Goal: Check status: Check status

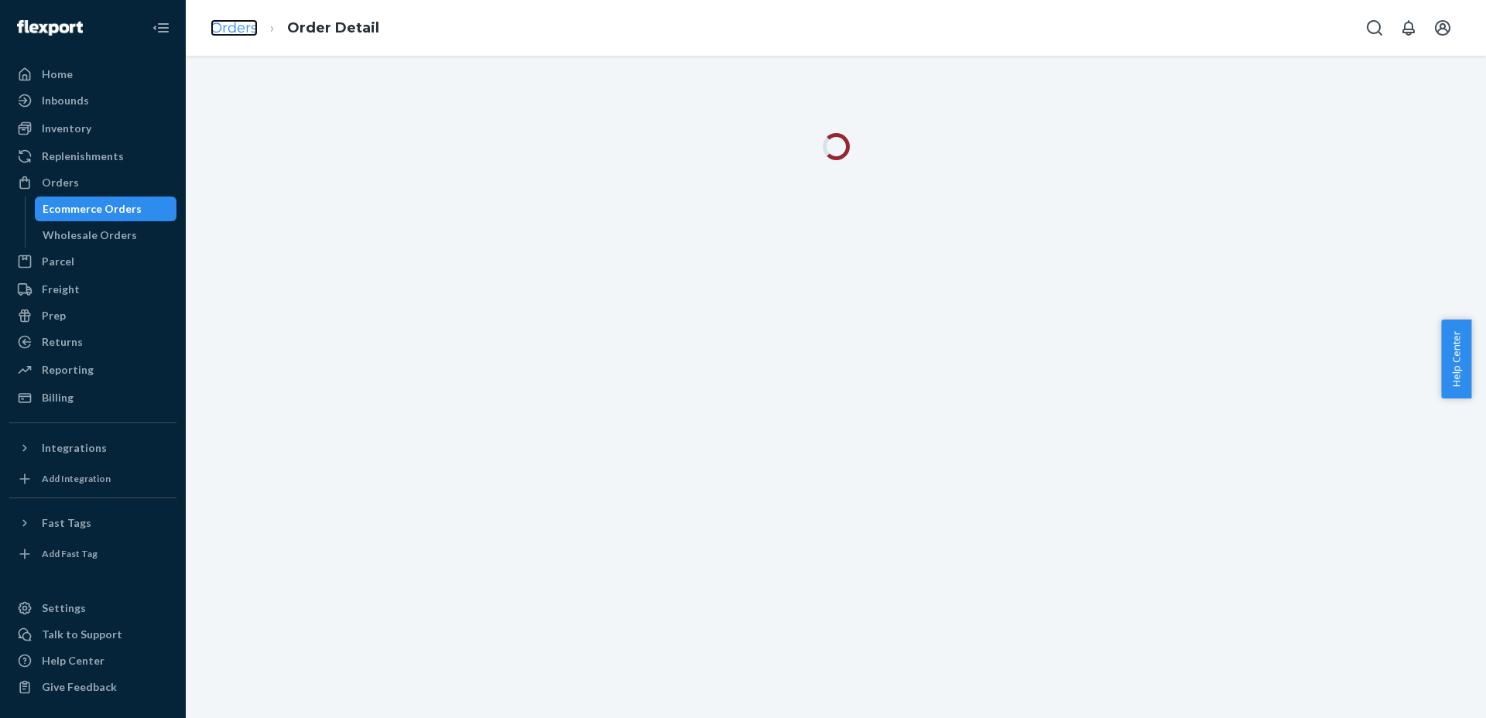
click at [229, 28] on link "Orders" at bounding box center [234, 27] width 47 height 17
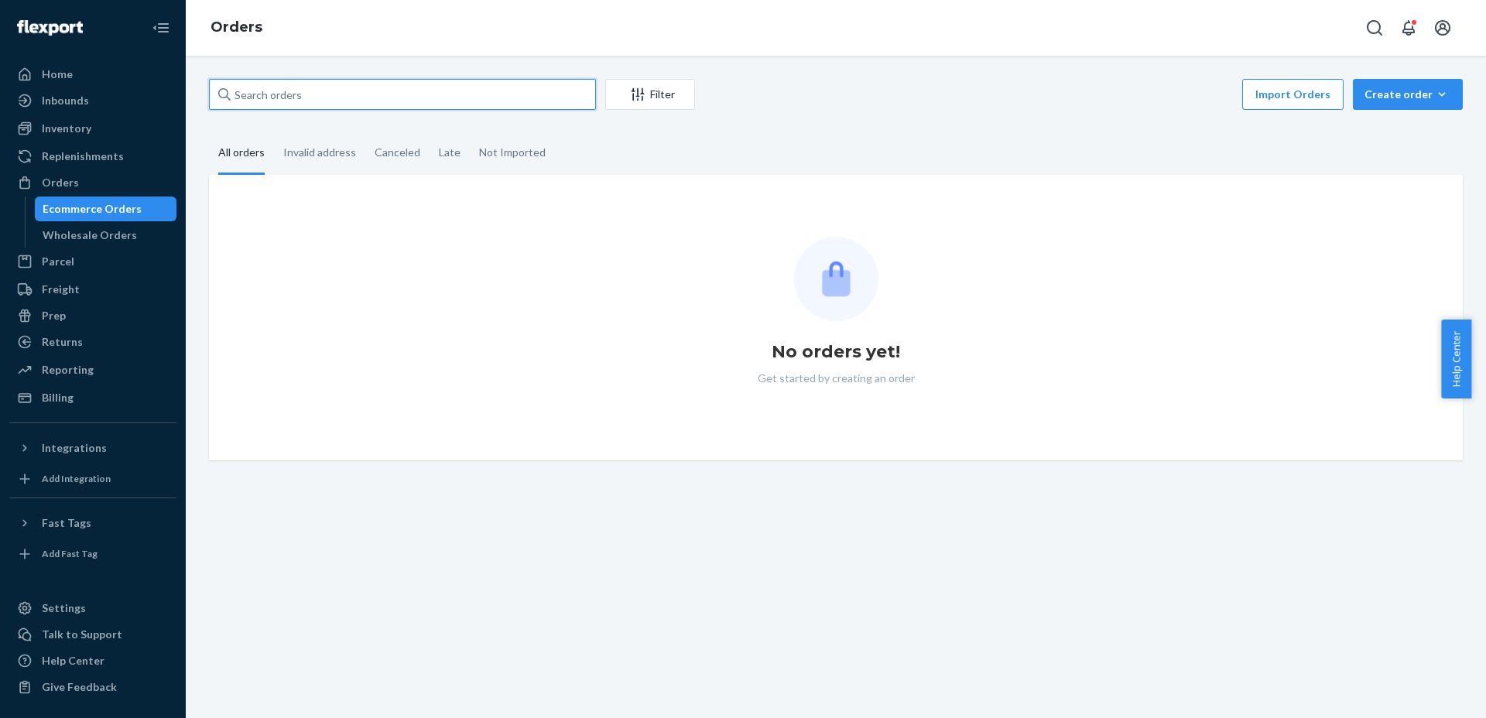
click at [437, 102] on input "text" at bounding box center [402, 94] width 387 height 31
paste input "[PERSON_NAME]"
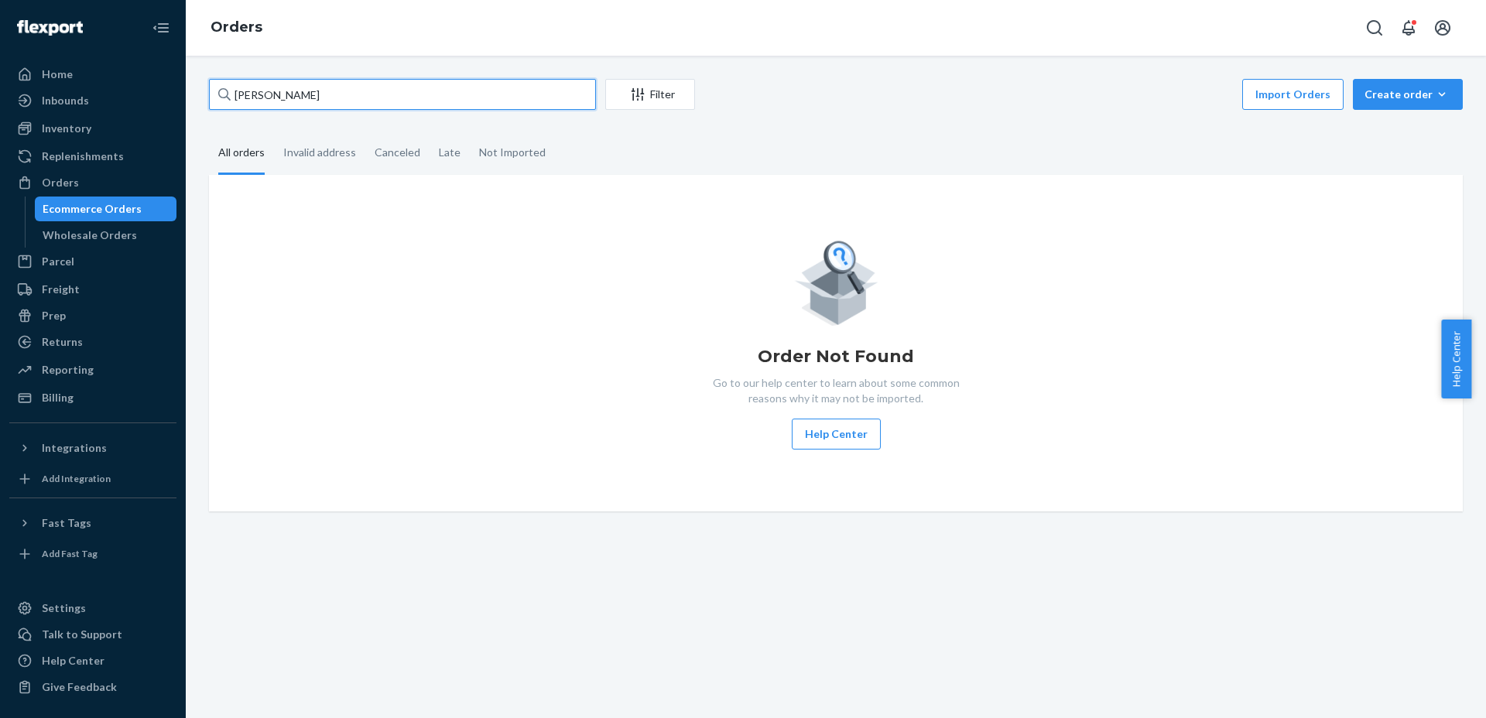
type input "[PERSON_NAME]"
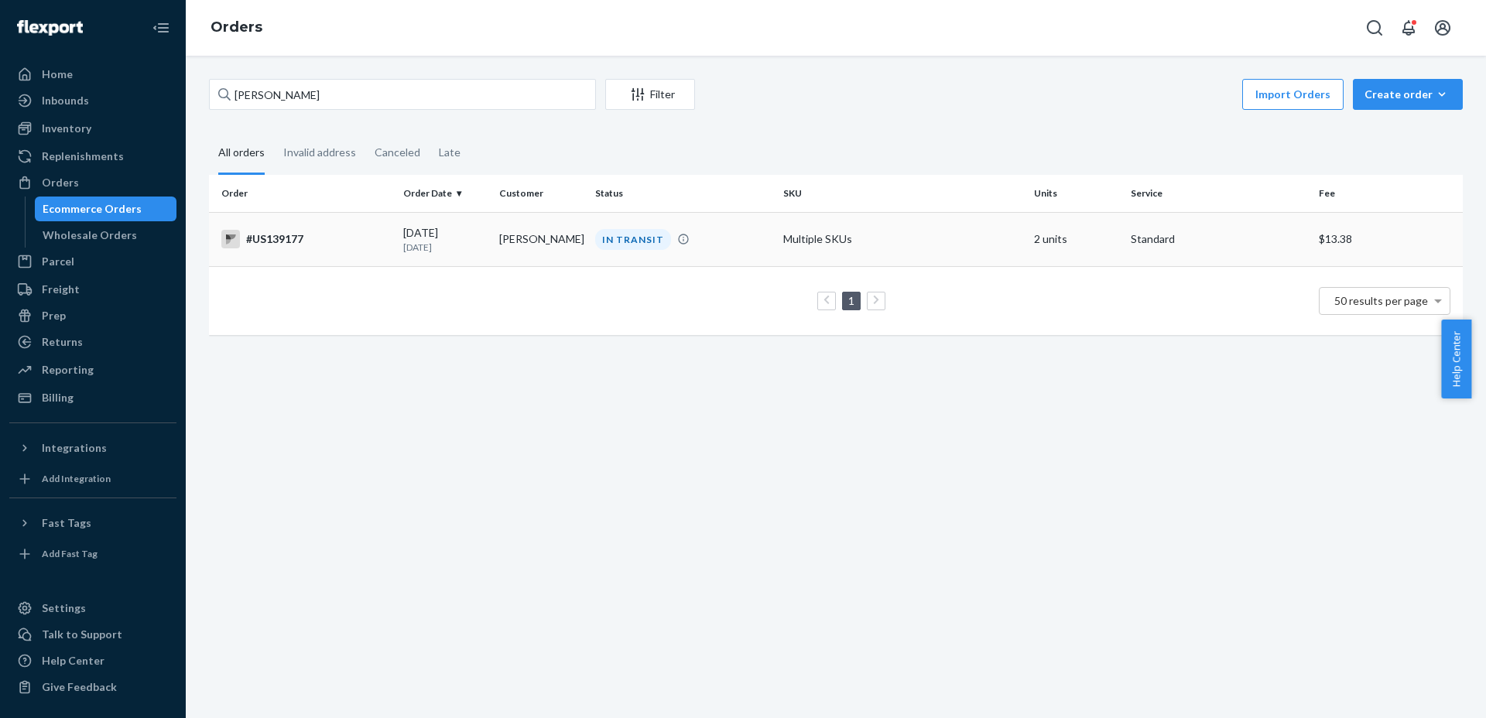
click at [441, 243] on p "[DATE]" at bounding box center [445, 247] width 84 height 13
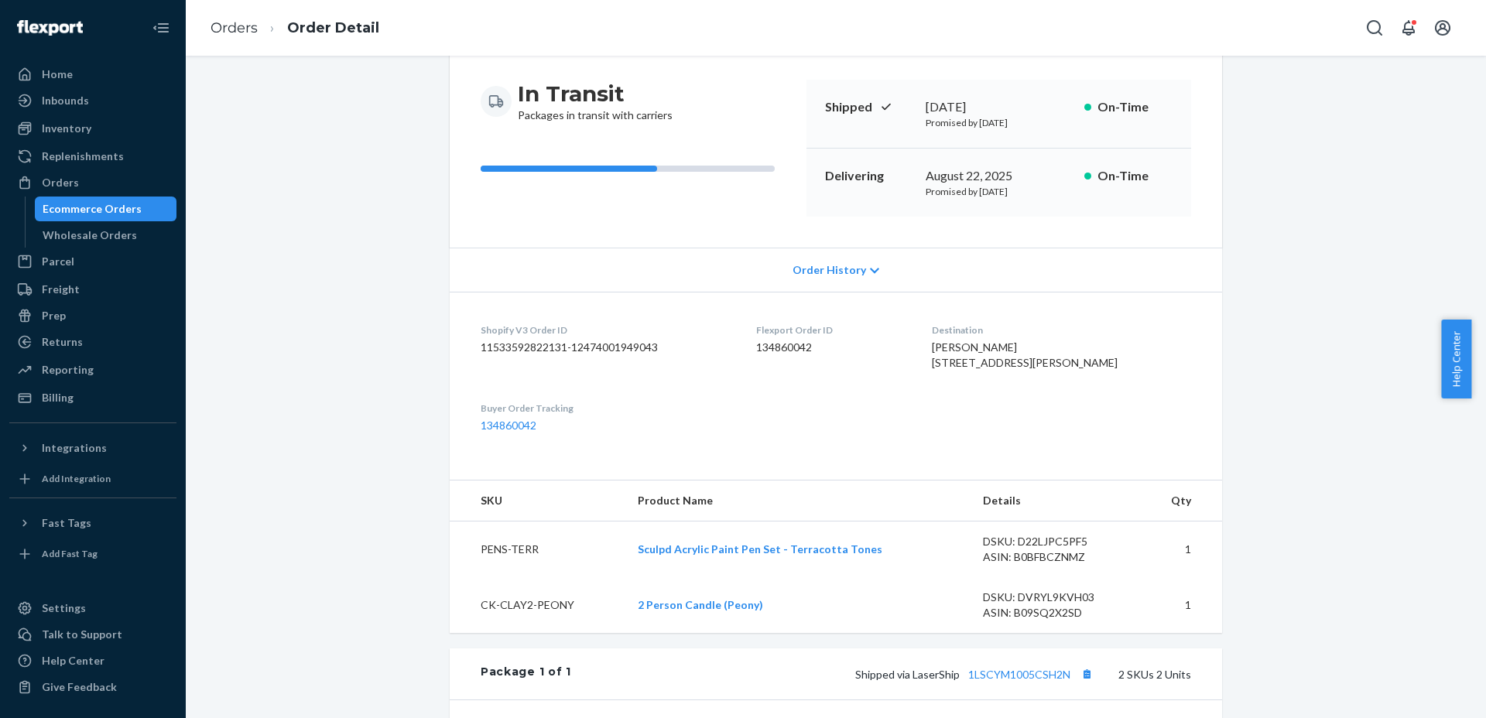
scroll to position [290, 0]
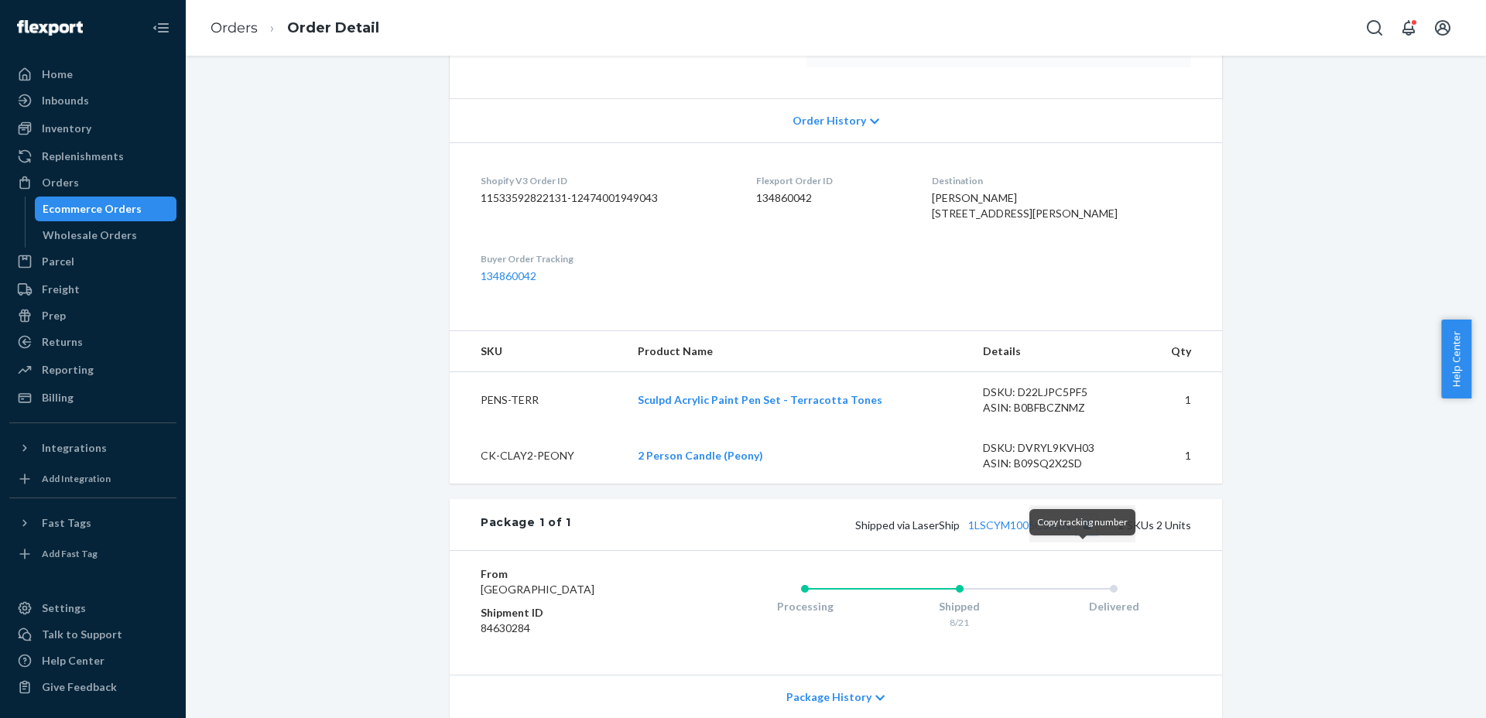
click at [1087, 535] on button "Copy tracking number" at bounding box center [1087, 525] width 20 height 20
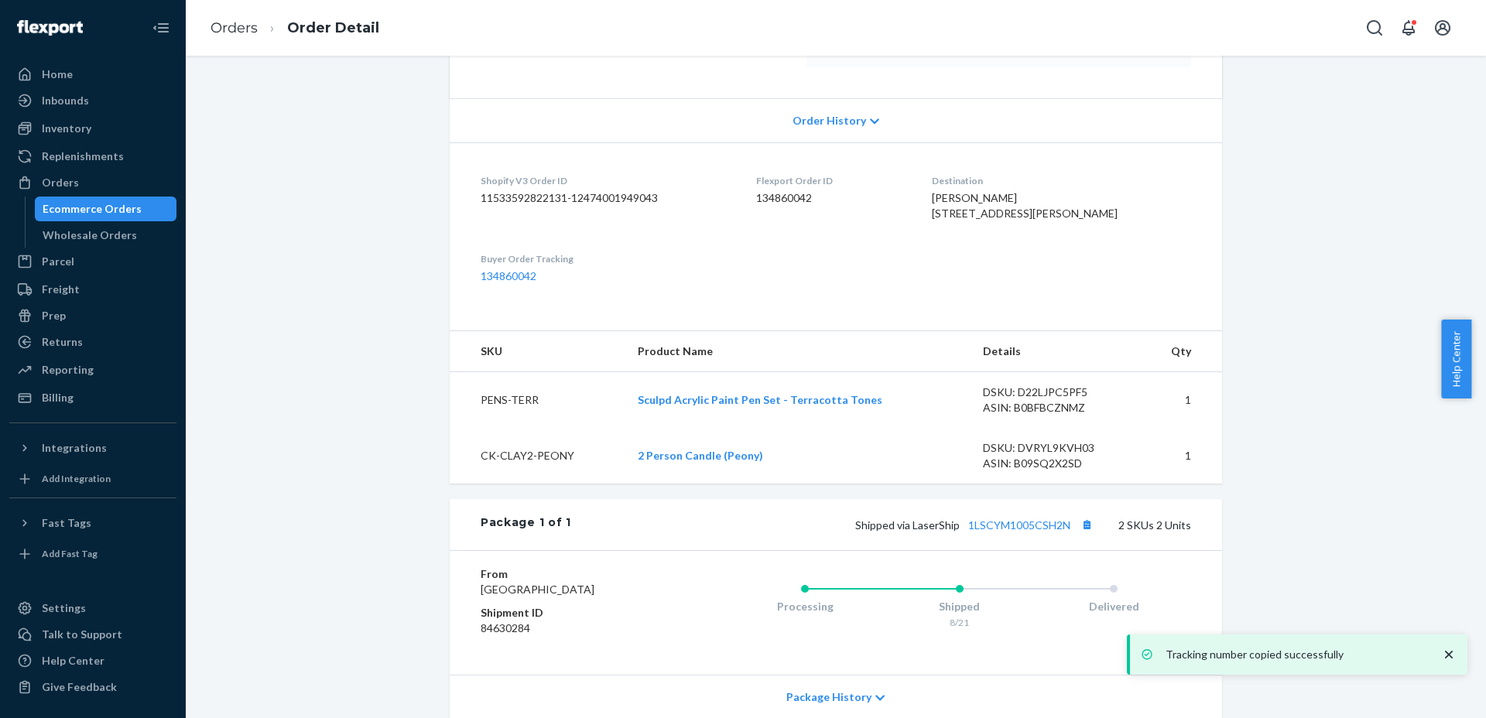
click at [304, 502] on div "Nordstrom Order # #US139177 • Standard / $13.38 View Details Create Return Dupl…" at bounding box center [835, 339] width 1277 height 1100
click at [242, 33] on link "Orders" at bounding box center [234, 27] width 47 height 17
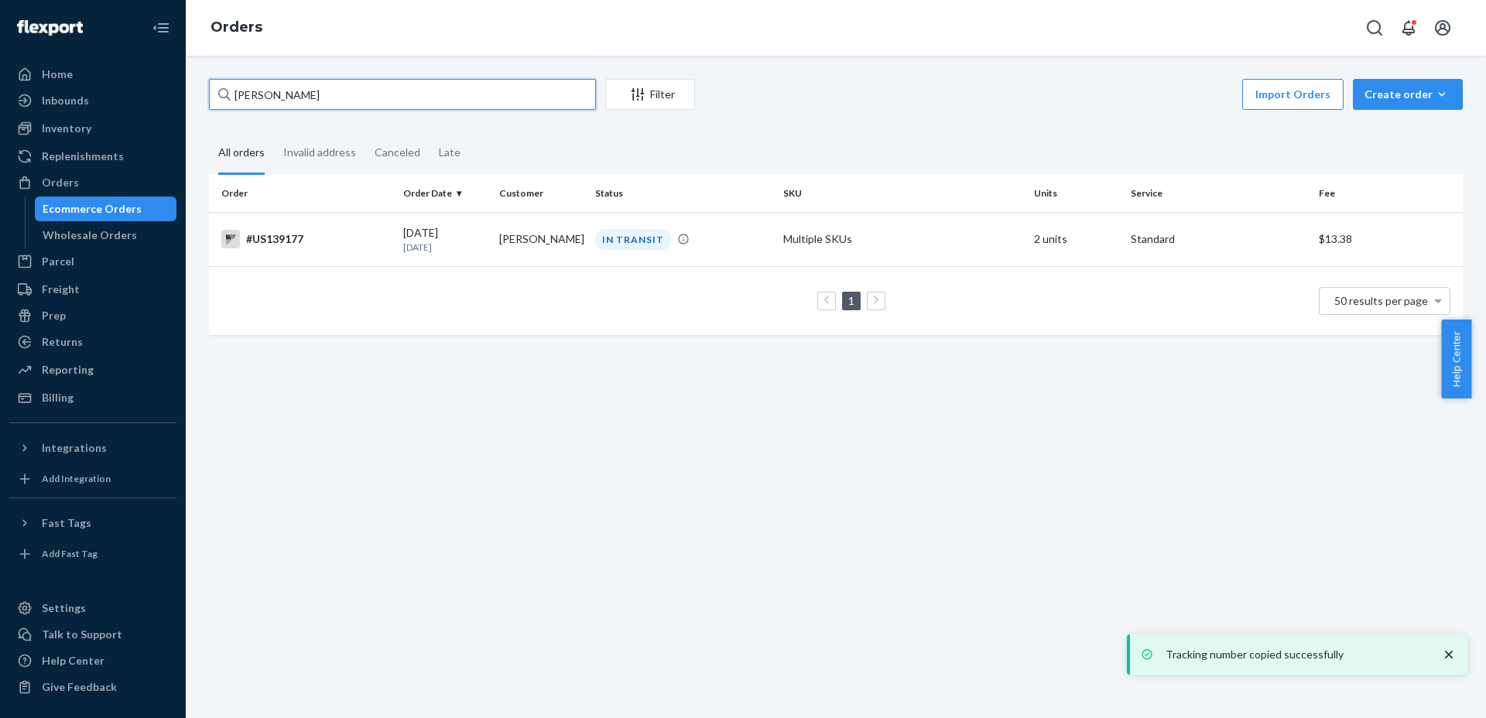
click at [384, 99] on input "[PERSON_NAME]" at bounding box center [402, 94] width 387 height 31
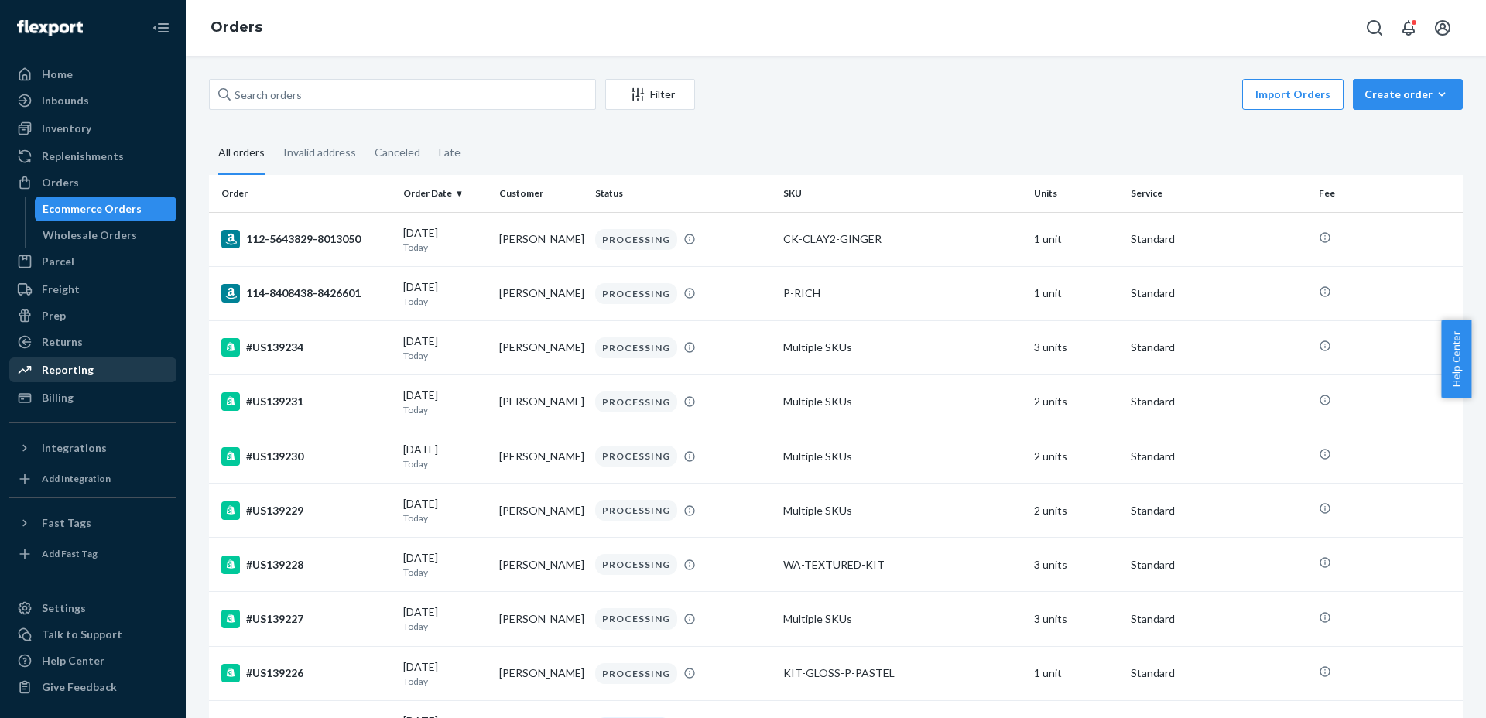
click at [104, 379] on div "Reporting" at bounding box center [93, 370] width 164 height 22
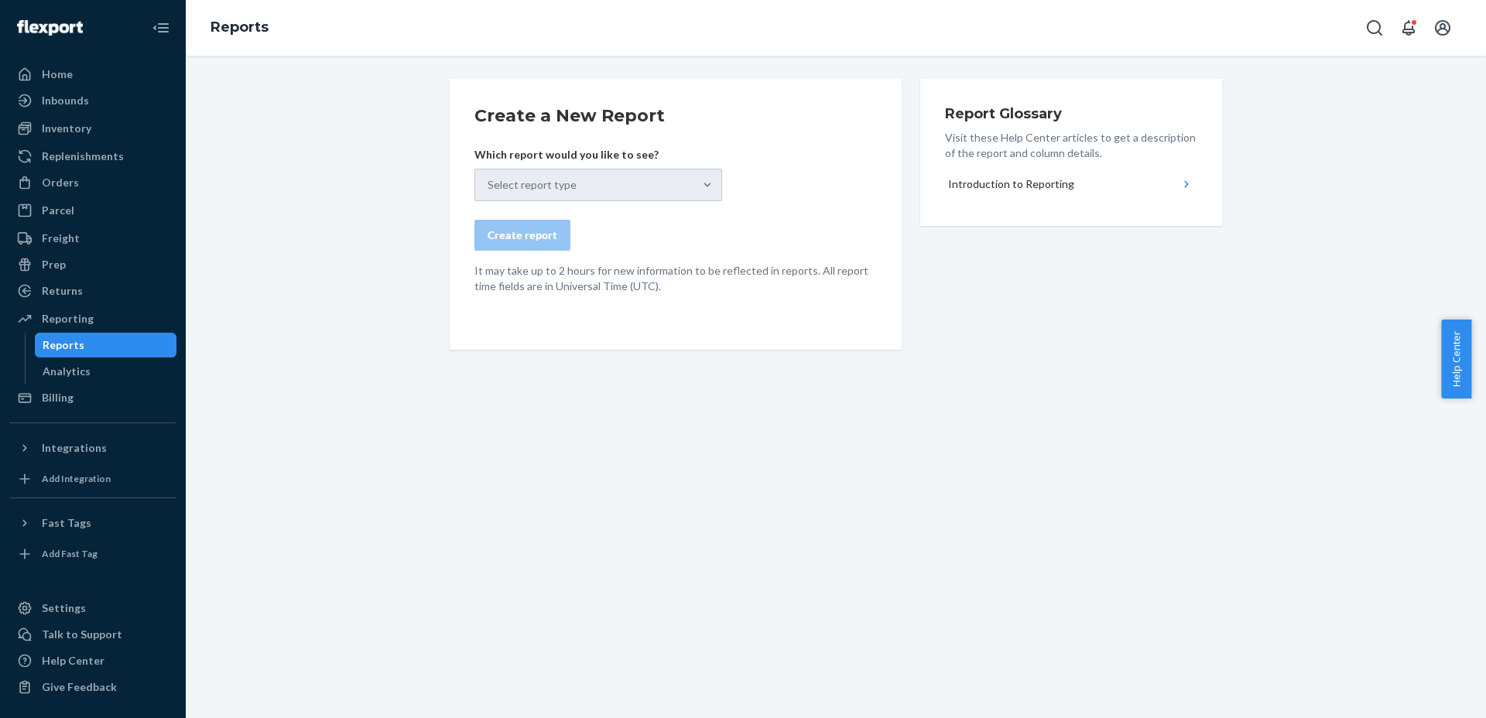
click at [644, 190] on div "Select report type" at bounding box center [598, 185] width 248 height 33
click at [702, 180] on div "Select report type" at bounding box center [598, 185] width 248 height 33
click at [698, 185] on div "Select report type" at bounding box center [598, 185] width 248 height 33
click at [656, 186] on div "Select report type" at bounding box center [598, 185] width 248 height 33
click at [697, 188] on div "Select report type" at bounding box center [598, 185] width 248 height 33
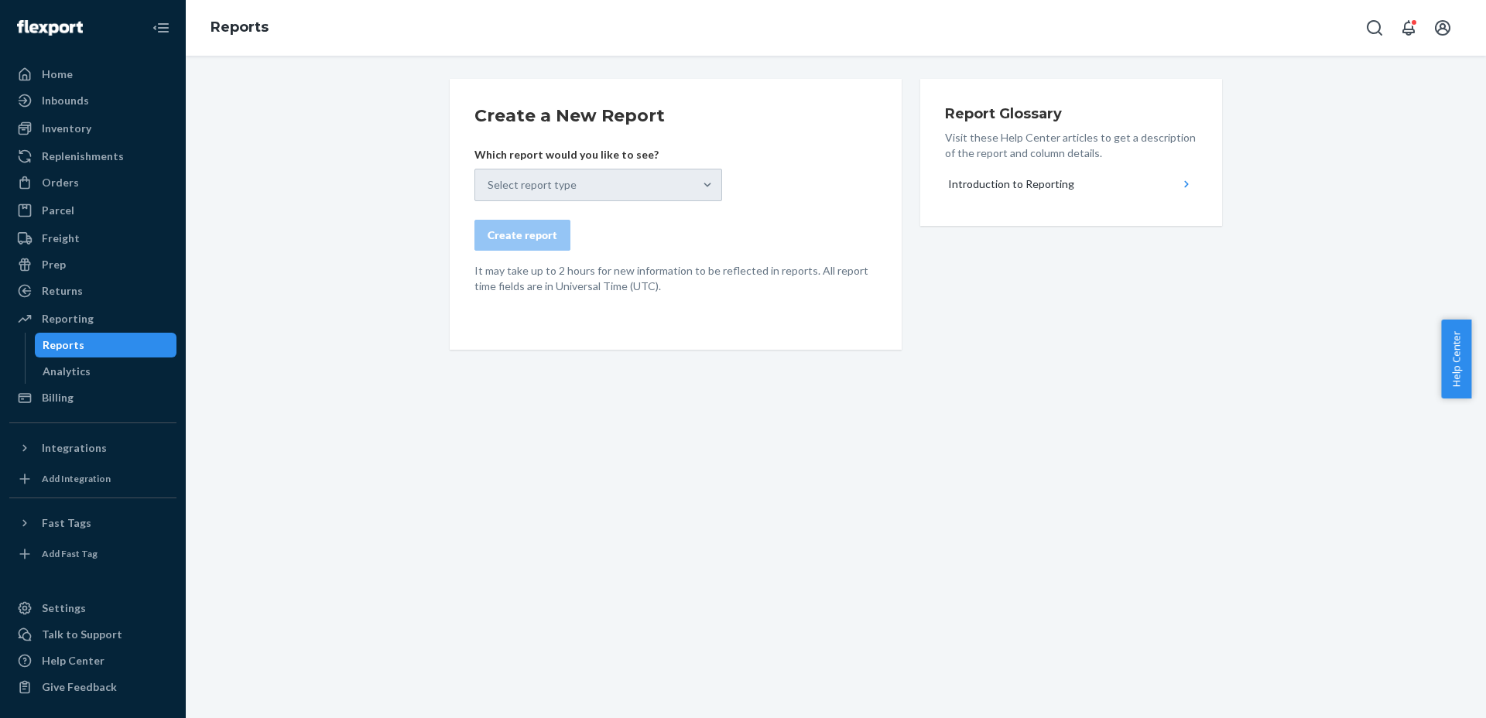
click at [700, 175] on div "Select report type" at bounding box center [598, 185] width 248 height 33
drag, startPoint x: 590, startPoint y: 200, endPoint x: 596, endPoint y: 194, distance: 8.8
click at [591, 200] on div "Select report type" at bounding box center [598, 185] width 248 height 33
click at [653, 173] on div "Select report type" at bounding box center [598, 185] width 248 height 33
click at [703, 187] on div "Select report type" at bounding box center [598, 185] width 248 height 33
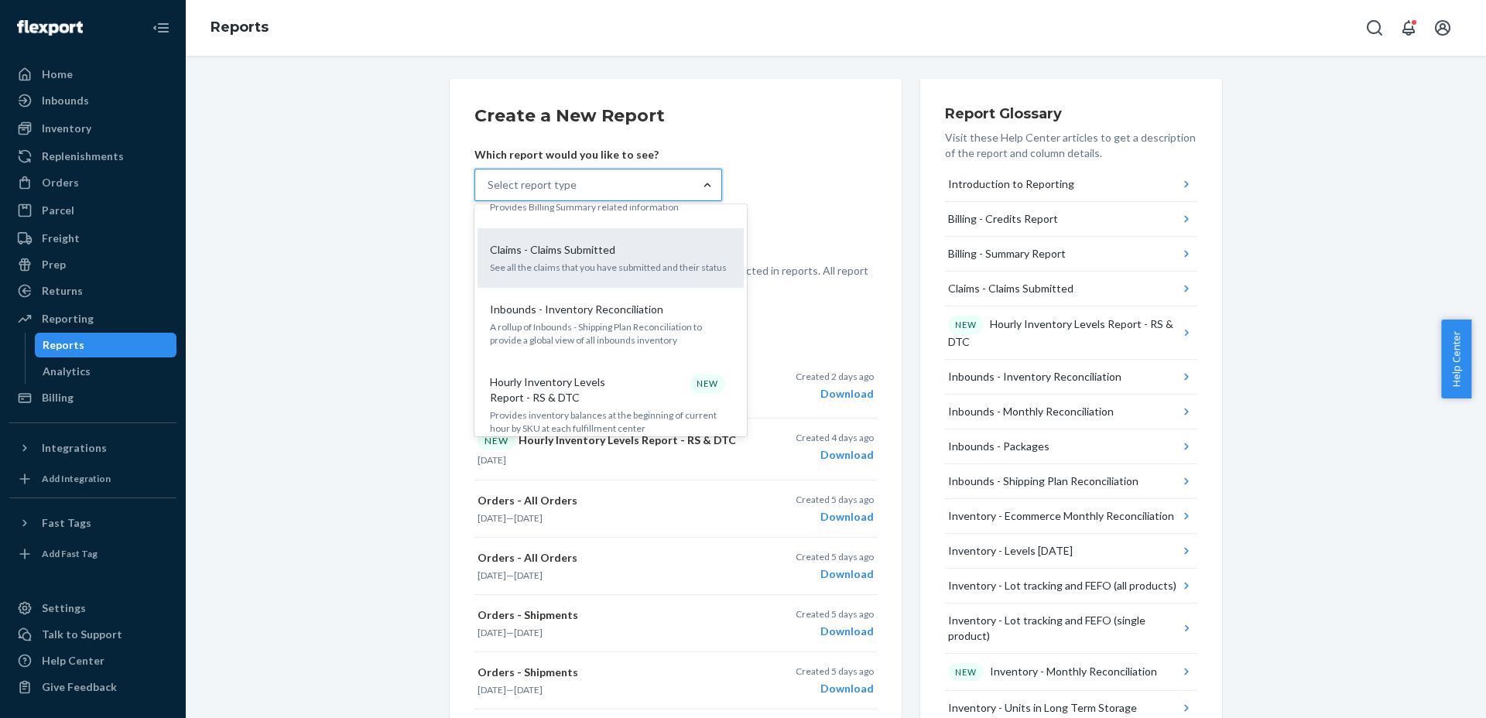
scroll to position [290, 0]
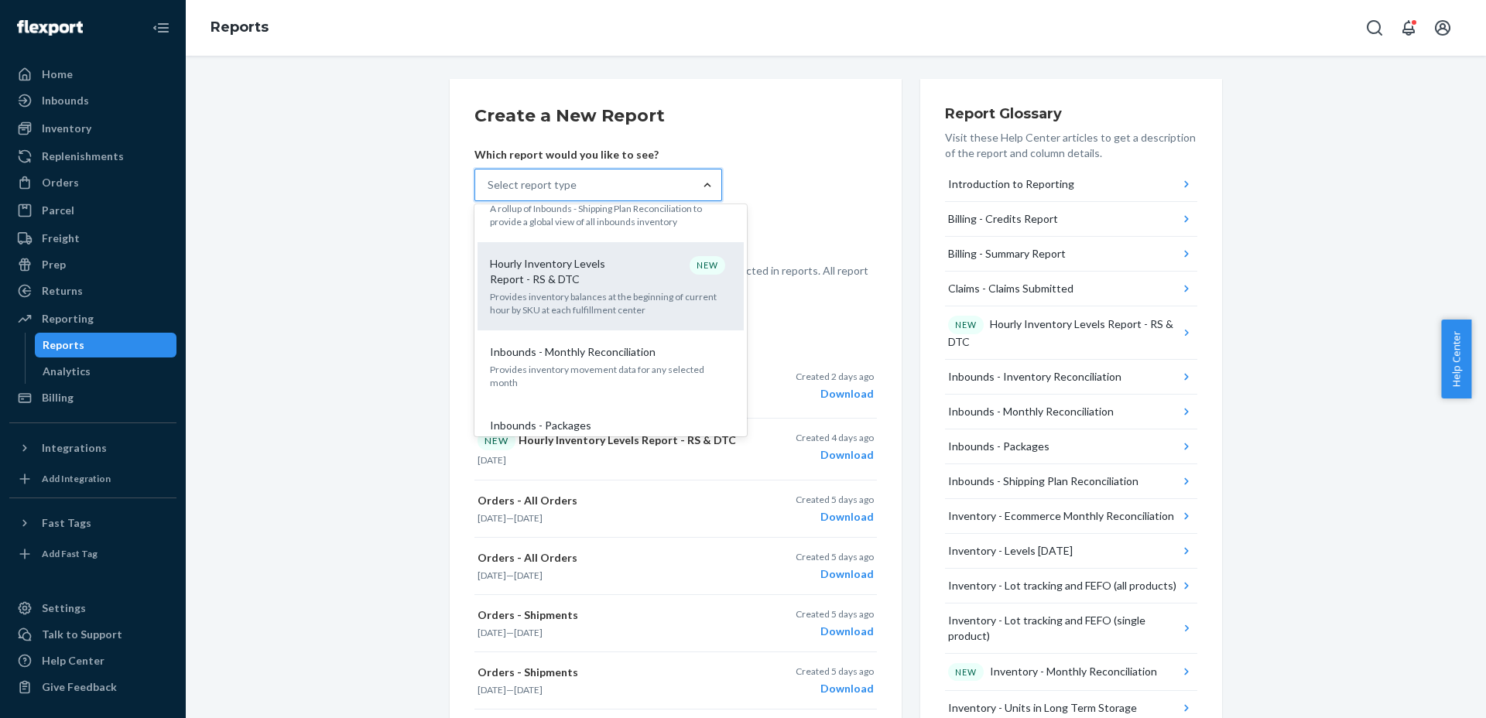
click at [659, 289] on div "Hourly Inventory Levels Report - RS & DTC NEW Provides inventory balances at th…" at bounding box center [611, 286] width 248 height 76
click at [489, 193] on input "option Hourly Inventory Levels Report - RS & DTC focused, 6 of 32. 32 results a…" at bounding box center [489, 184] width 2 height 15
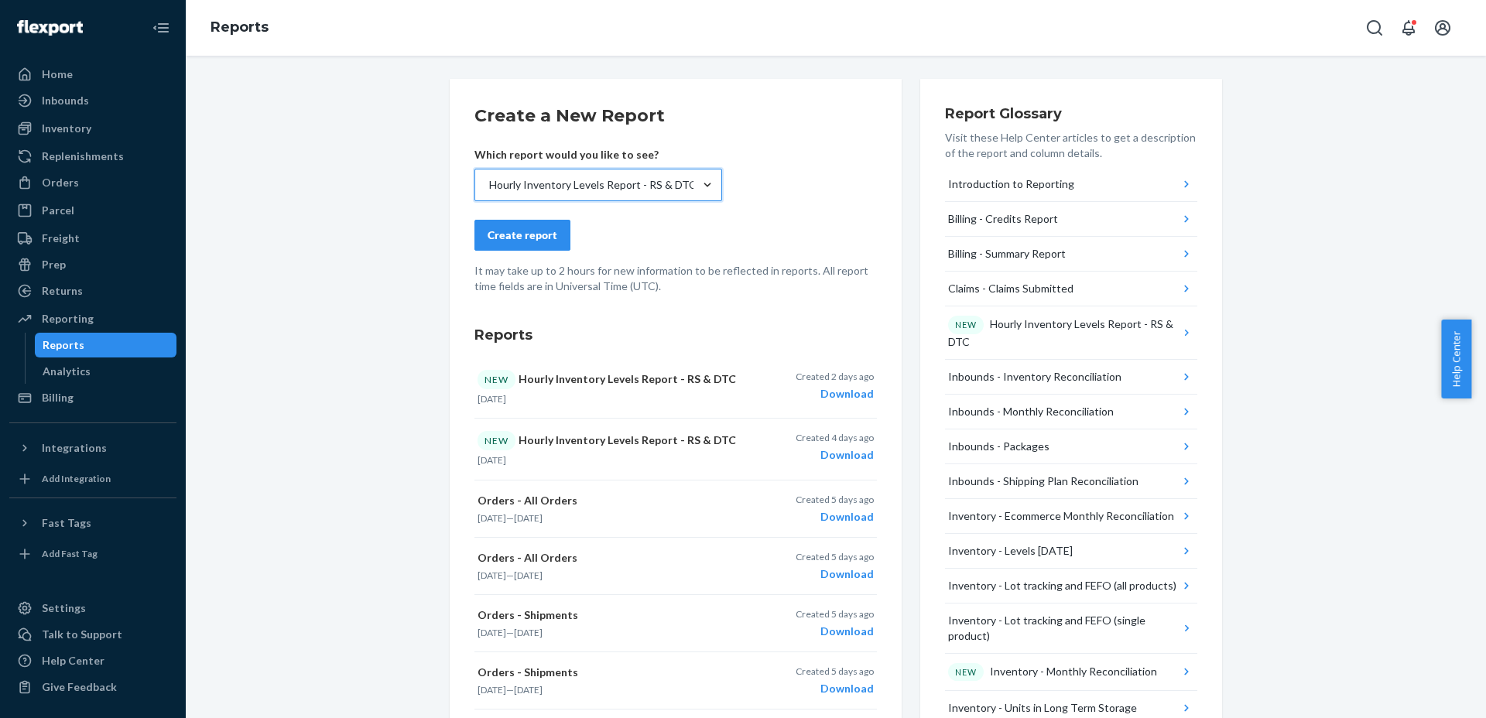
click at [544, 237] on div "Create report" at bounding box center [523, 235] width 70 height 15
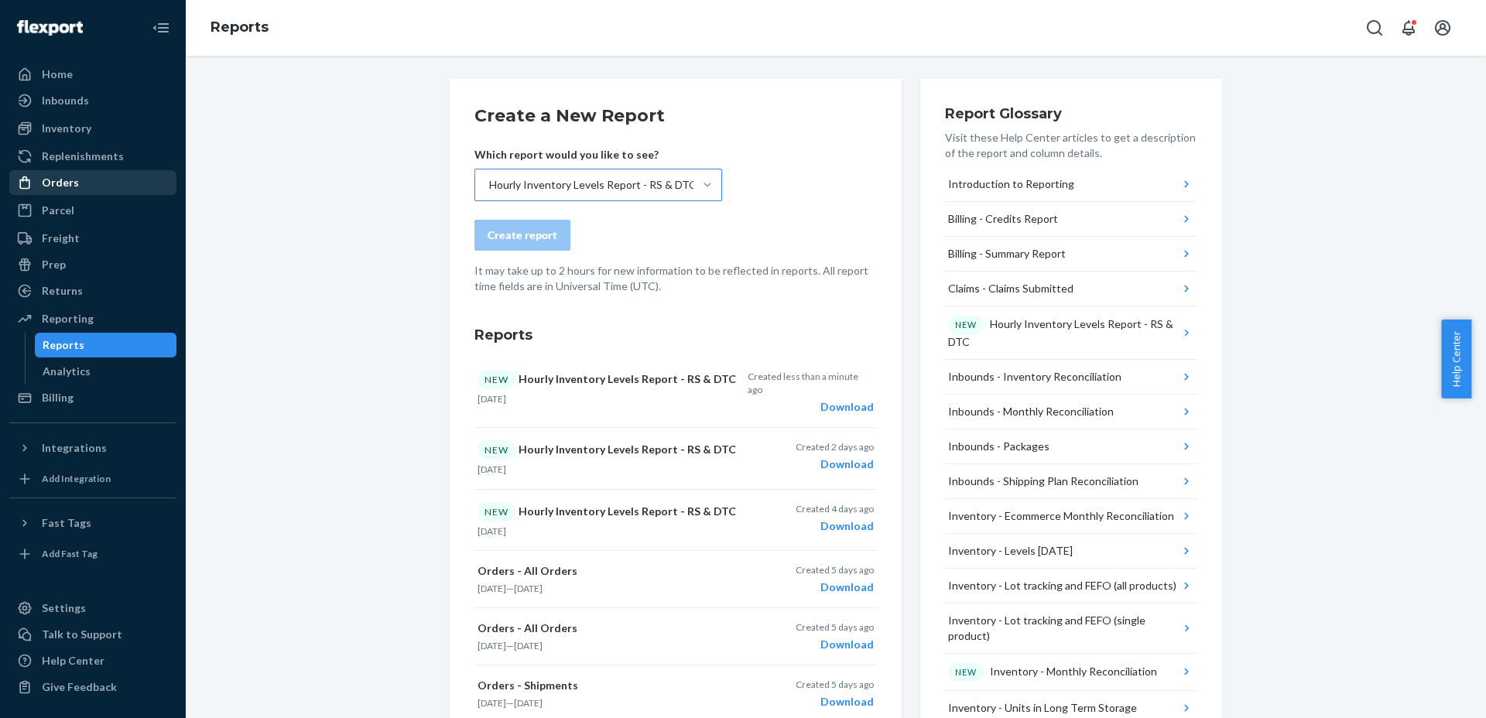
click at [47, 183] on div "Orders" at bounding box center [60, 182] width 37 height 15
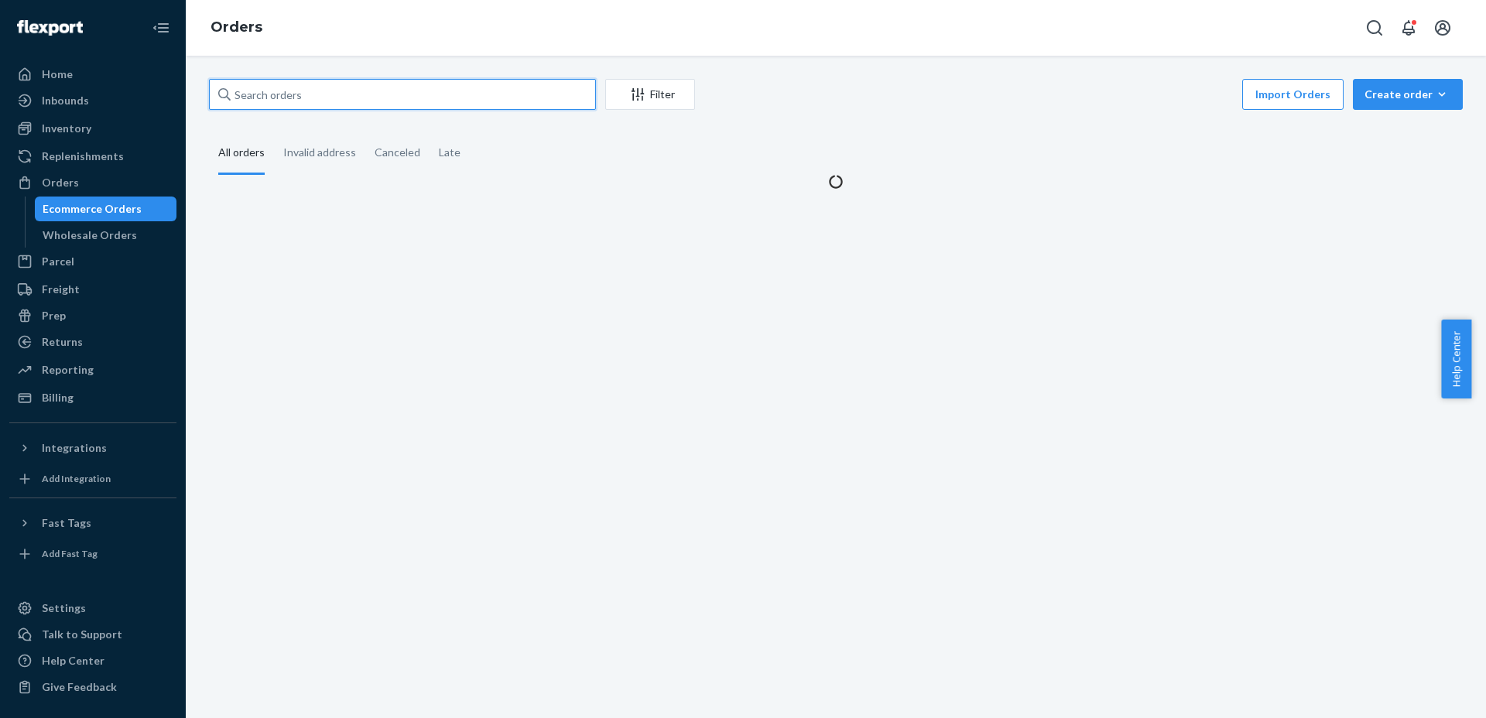
click at [330, 84] on input "text" at bounding box center [402, 94] width 387 height 31
paste input "114-3158514-2724239"
type input "114-3158514-2724239"
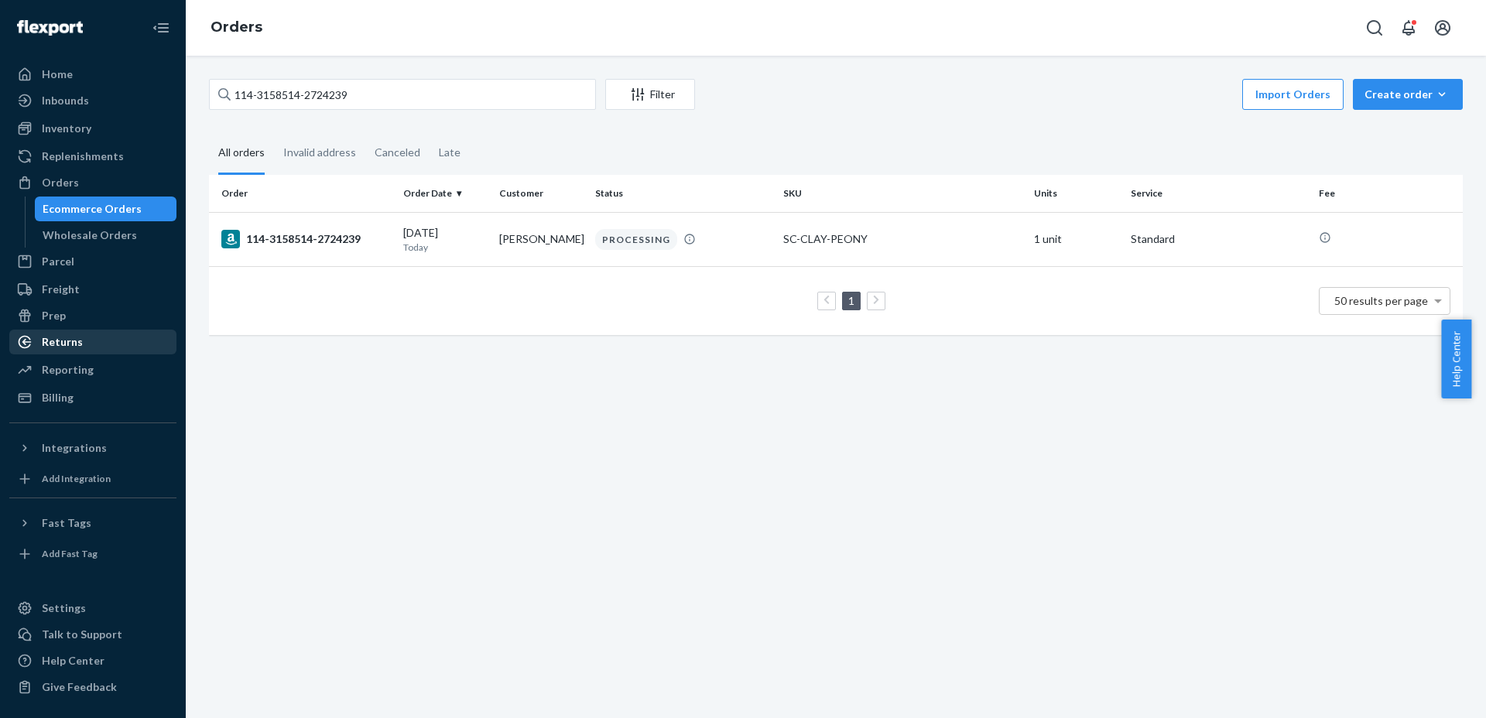
click at [93, 345] on div "Returns" at bounding box center [93, 342] width 164 height 22
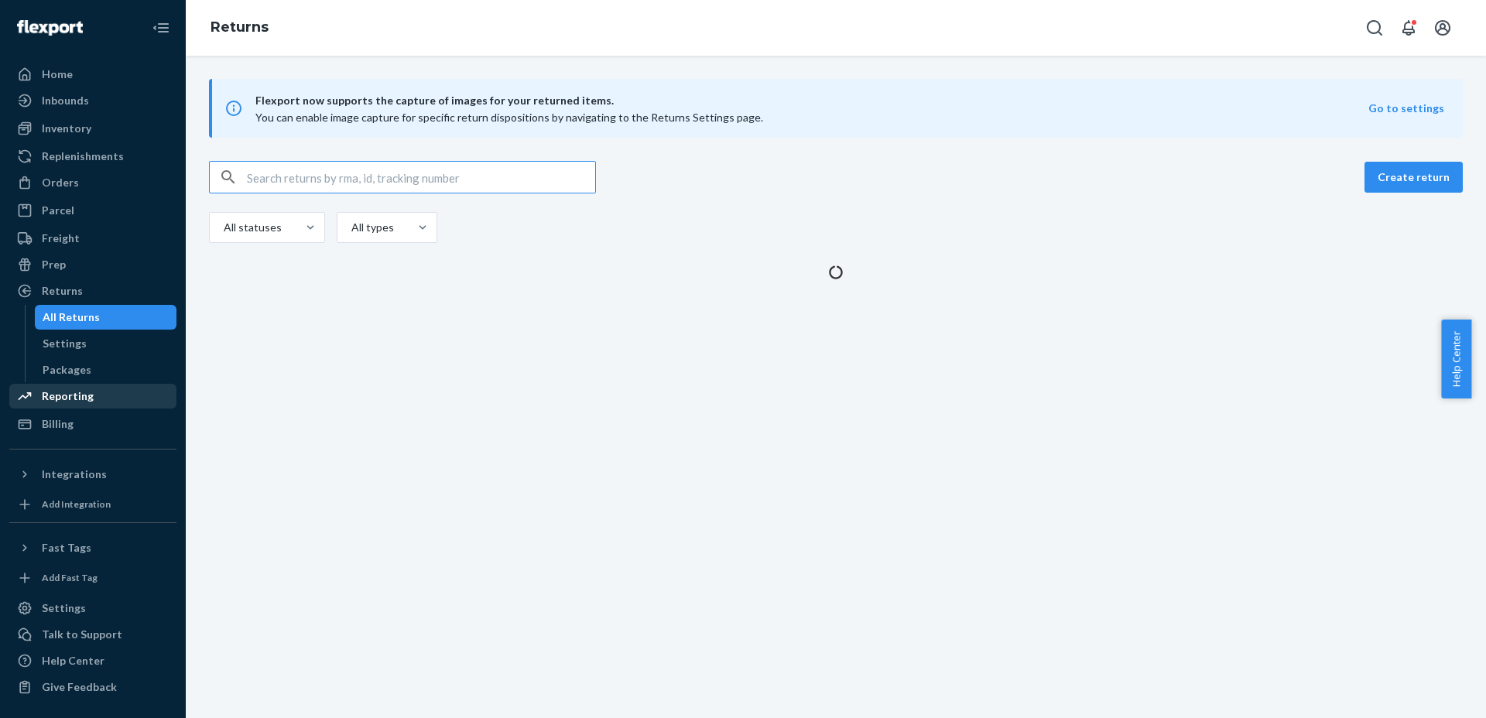
click at [68, 389] on div "Reporting" at bounding box center [68, 396] width 52 height 15
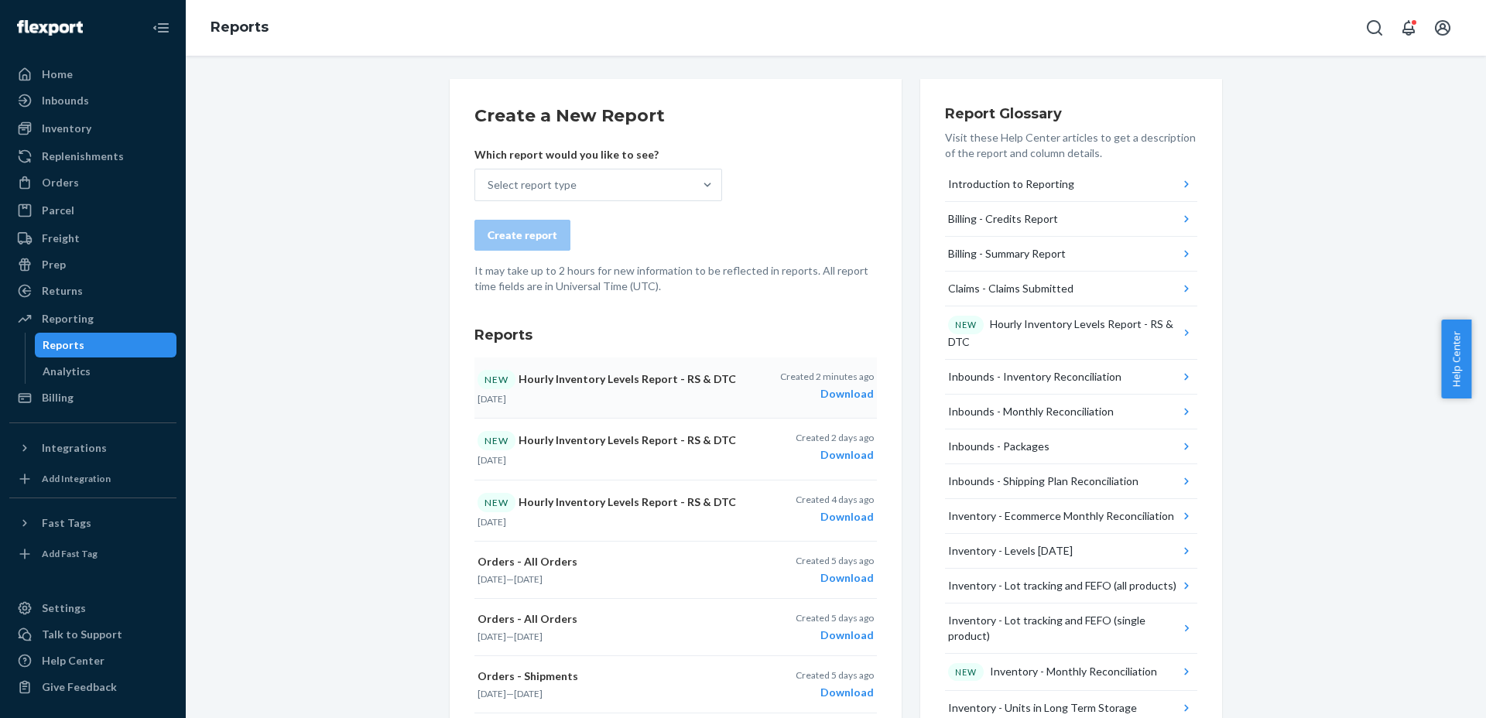
click at [833, 390] on div "Download" at bounding box center [827, 393] width 94 height 15
click at [79, 184] on div "Orders" at bounding box center [93, 183] width 164 height 22
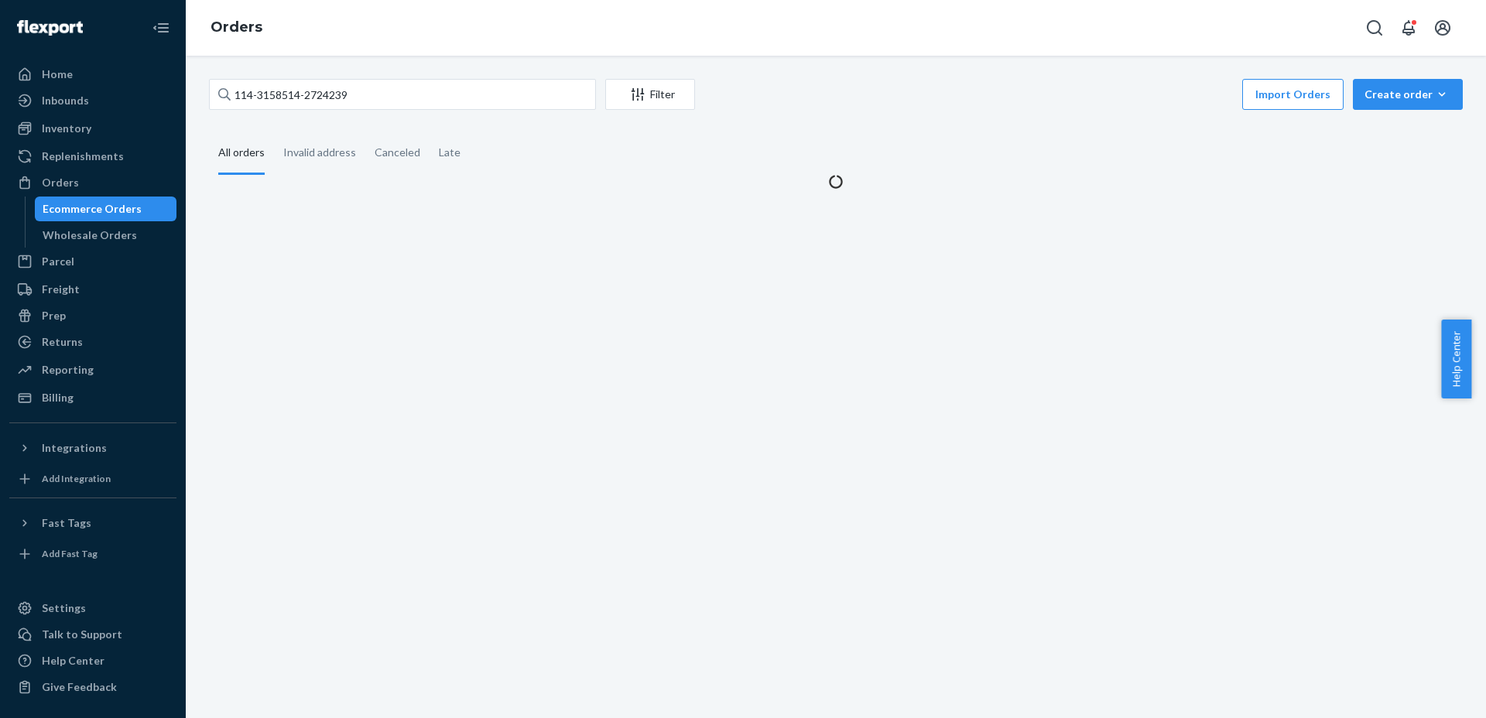
click at [341, 67] on div "114-3158514-2724239 Filter Import Orders Create order Ecommerce order Removal o…" at bounding box center [836, 387] width 1300 height 663
click at [344, 94] on input "114-3158514-2724239" at bounding box center [402, 94] width 387 height 31
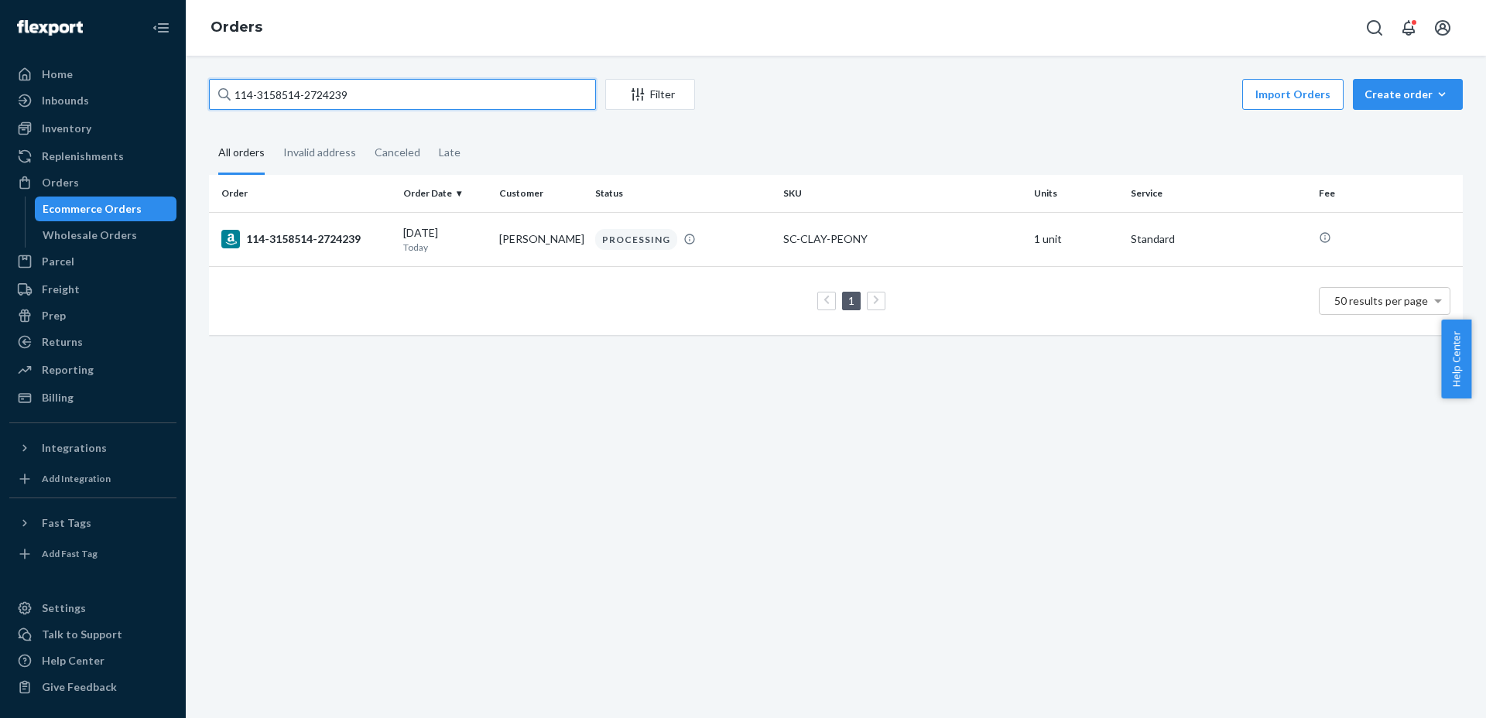
paste input "9813064589832"
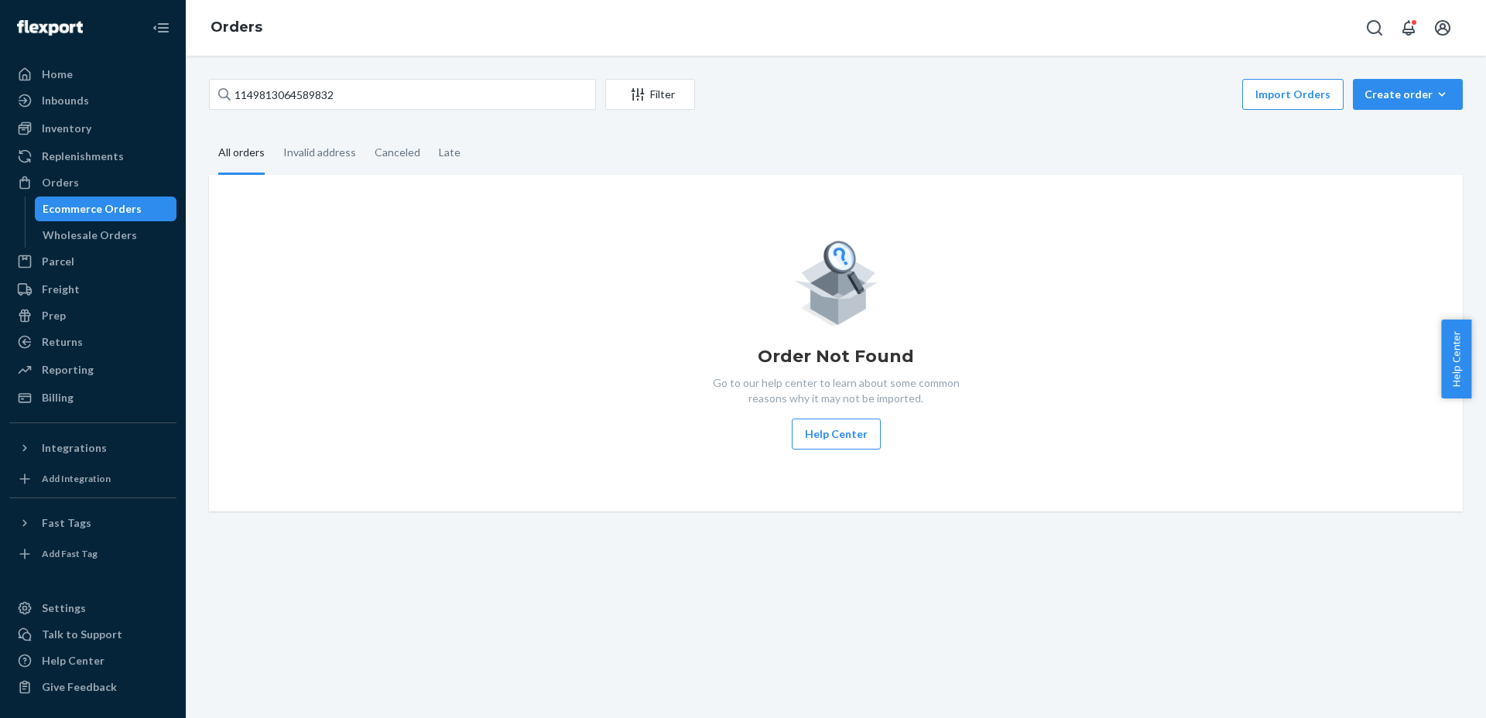
click at [608, 625] on div "1149813064589832 Filter Import Orders Create order Ecommerce order Removal orde…" at bounding box center [836, 387] width 1300 height 663
click at [504, 106] on input "1149813064589832" at bounding box center [402, 94] width 387 height 31
paste input "-9813064-51"
type input "114-9813064-5189832"
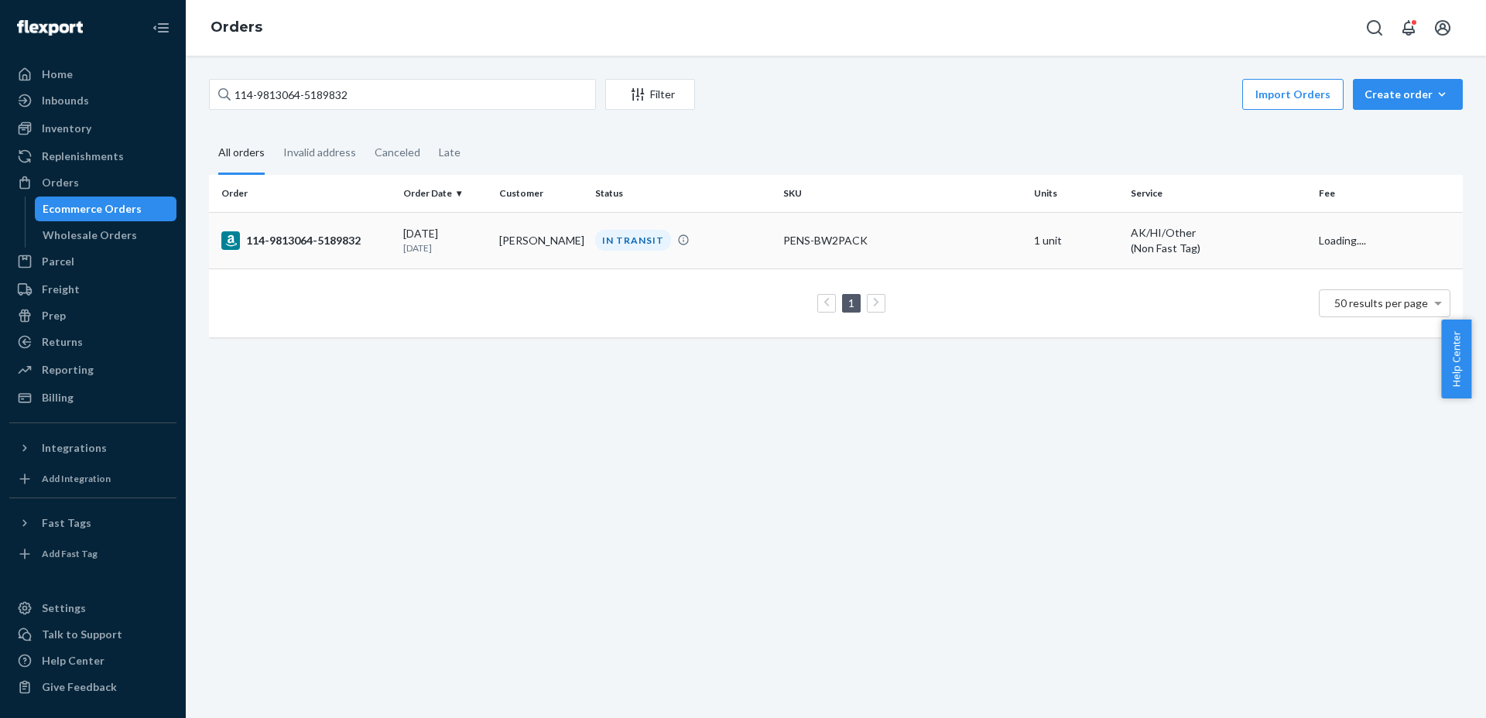
click at [406, 240] on div "[DATE] [DATE]" at bounding box center [445, 240] width 84 height 29
